Goal: Task Accomplishment & Management: Manage account settings

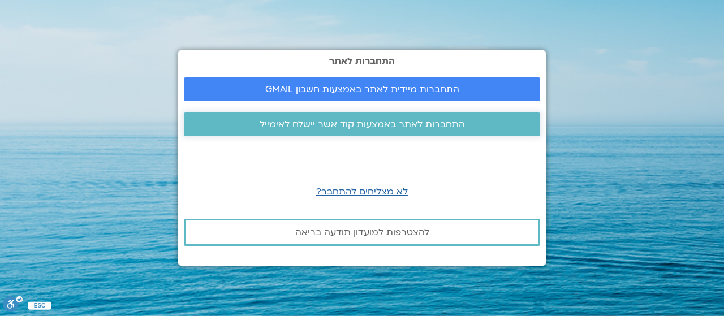
click at [408, 124] on span "התחברות לאתר באמצעות קוד אשר יישלח לאימייל" at bounding box center [362, 124] width 205 height 10
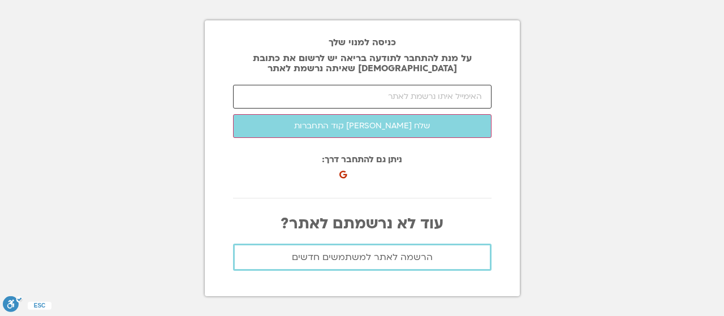
click at [451, 97] on input "email" at bounding box center [362, 97] width 259 height 24
type input "ך"
type input "Lior0986@gmail.com"
click at [233, 114] on button "שלח לי קוד התחברות" at bounding box center [362, 126] width 259 height 24
click at [416, 94] on input "number" at bounding box center [362, 97] width 259 height 24
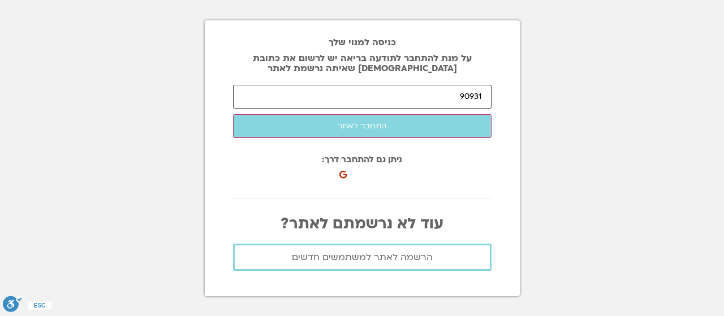
type input "90931"
click button "שלח לי קוד התחברות" at bounding box center [0, 0] width 0 height 0
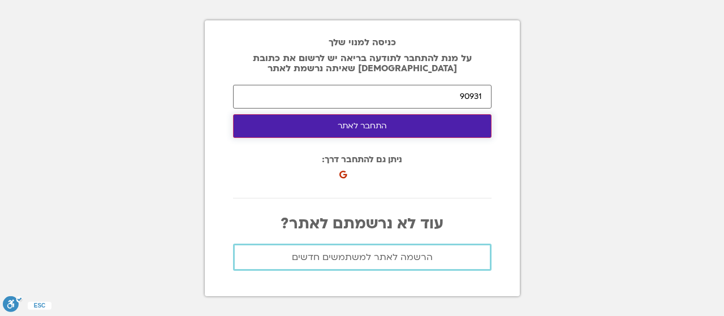
click at [368, 122] on button "התחבר לאתר" at bounding box center [362, 126] width 259 height 24
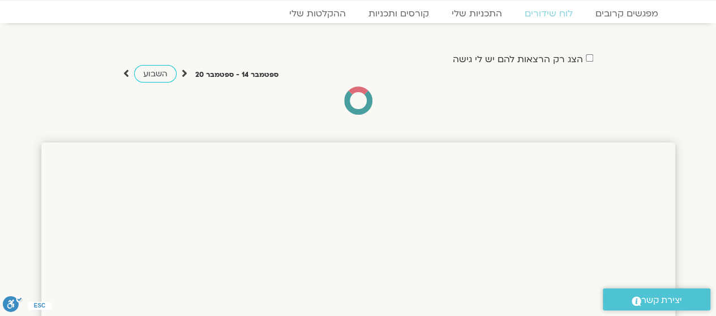
scroll to position [3, 0]
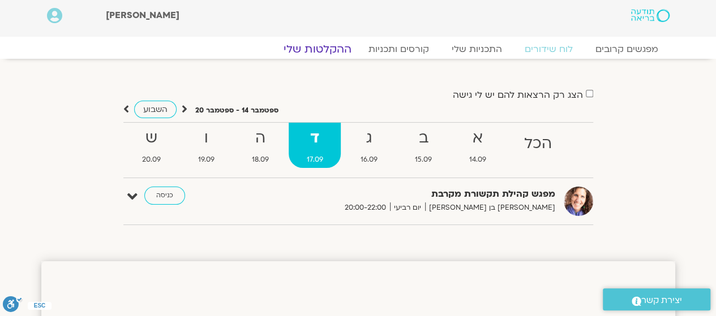
click at [335, 45] on link "ההקלטות שלי" at bounding box center [317, 49] width 95 height 14
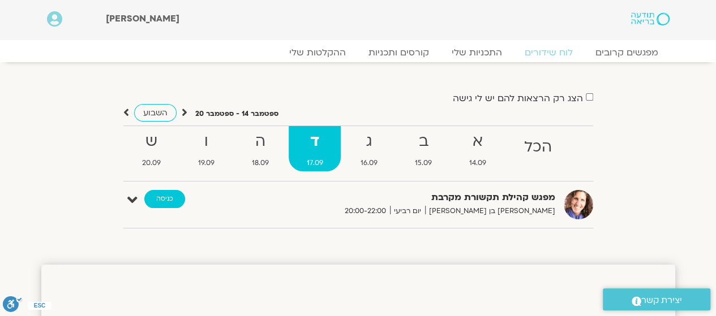
click at [163, 200] on link "כניסה" at bounding box center [164, 199] width 41 height 18
